Goal: Task Accomplishment & Management: Use online tool/utility

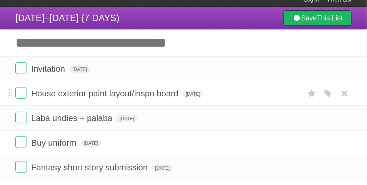
scroll to position [3, 0]
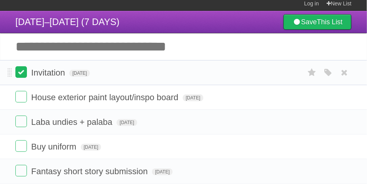
click at [23, 74] on label at bounding box center [21, 72] width 12 height 12
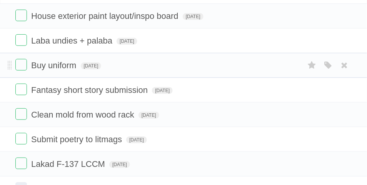
scroll to position [106, 0]
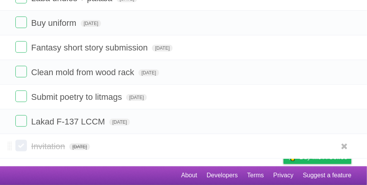
click at [20, 145] on label at bounding box center [21, 146] width 12 height 12
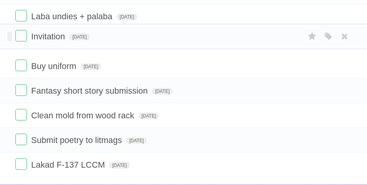
drag, startPoint x: 8, startPoint y: 148, endPoint x: 30, endPoint y: 38, distance: 112.1
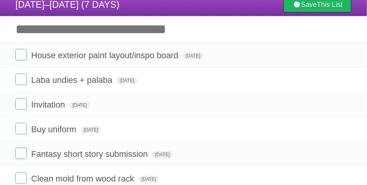
scroll to position [0, 0]
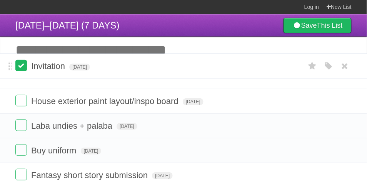
drag, startPoint x: 10, startPoint y: 131, endPoint x: 18, endPoint y: 70, distance: 61.8
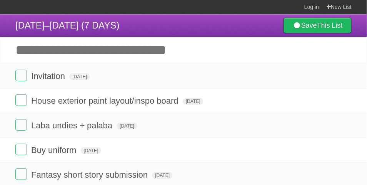
click at [143, 58] on input "Add another task" at bounding box center [183, 50] width 367 height 27
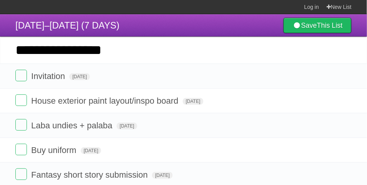
type input "**********"
click input "*********" at bounding box center [0, 0] width 0 height 0
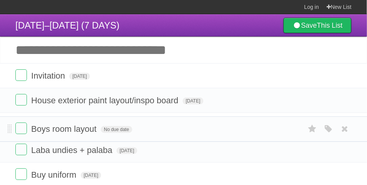
drag, startPoint x: 8, startPoint y: 79, endPoint x: 7, endPoint y: 130, distance: 51.3
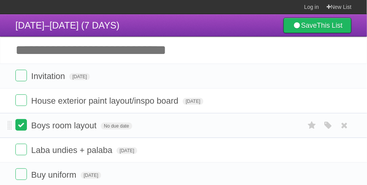
click at [21, 126] on label at bounding box center [21, 125] width 12 height 12
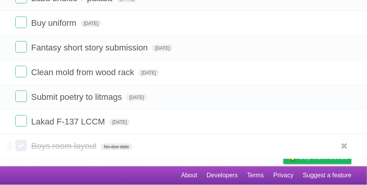
scroll to position [109, 0]
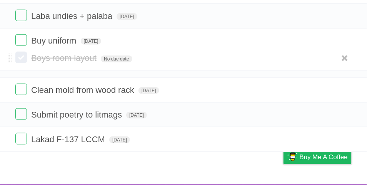
drag, startPoint x: 10, startPoint y: 145, endPoint x: 23, endPoint y: 57, distance: 88.4
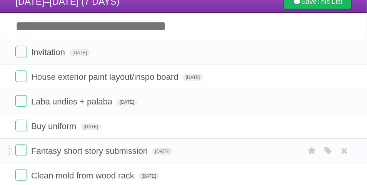
scroll to position [25, 0]
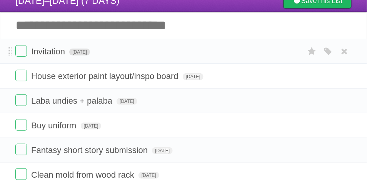
click at [84, 55] on span "[DATE]" at bounding box center [79, 52] width 21 height 7
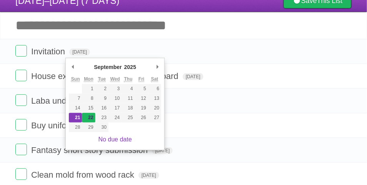
type span "[DATE]"
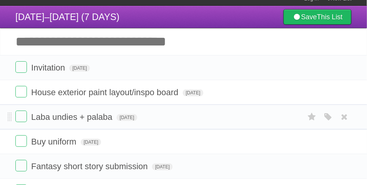
scroll to position [0, 0]
